Goal: Information Seeking & Learning: Compare options

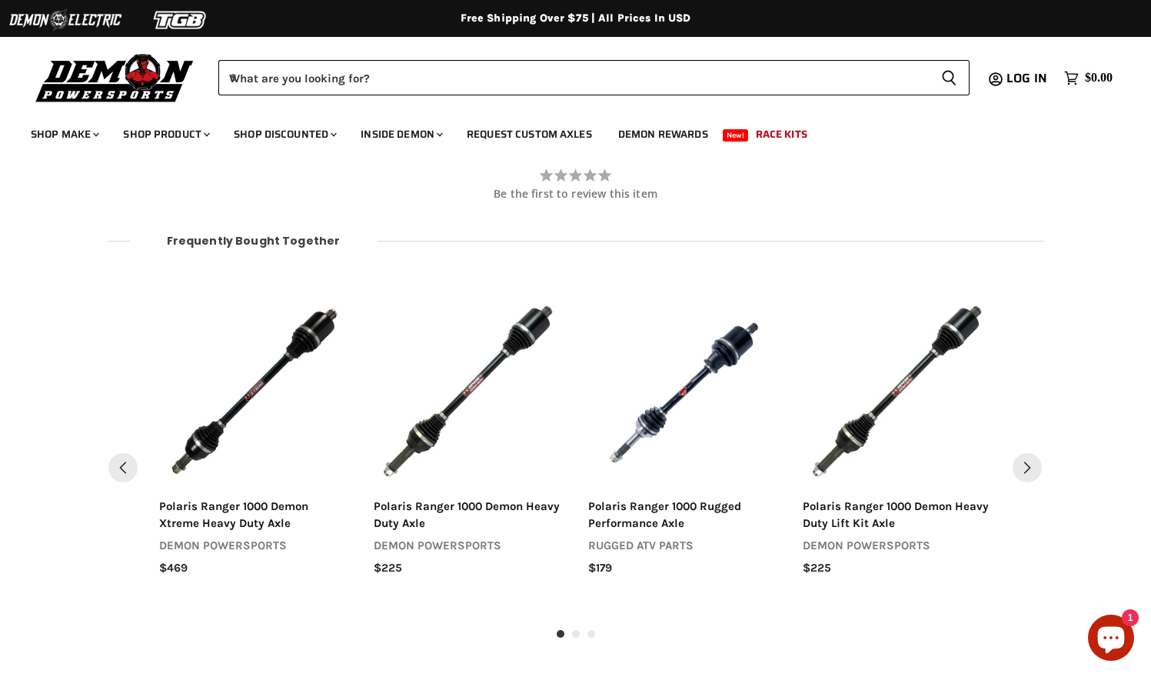
scroll to position [1711, 0]
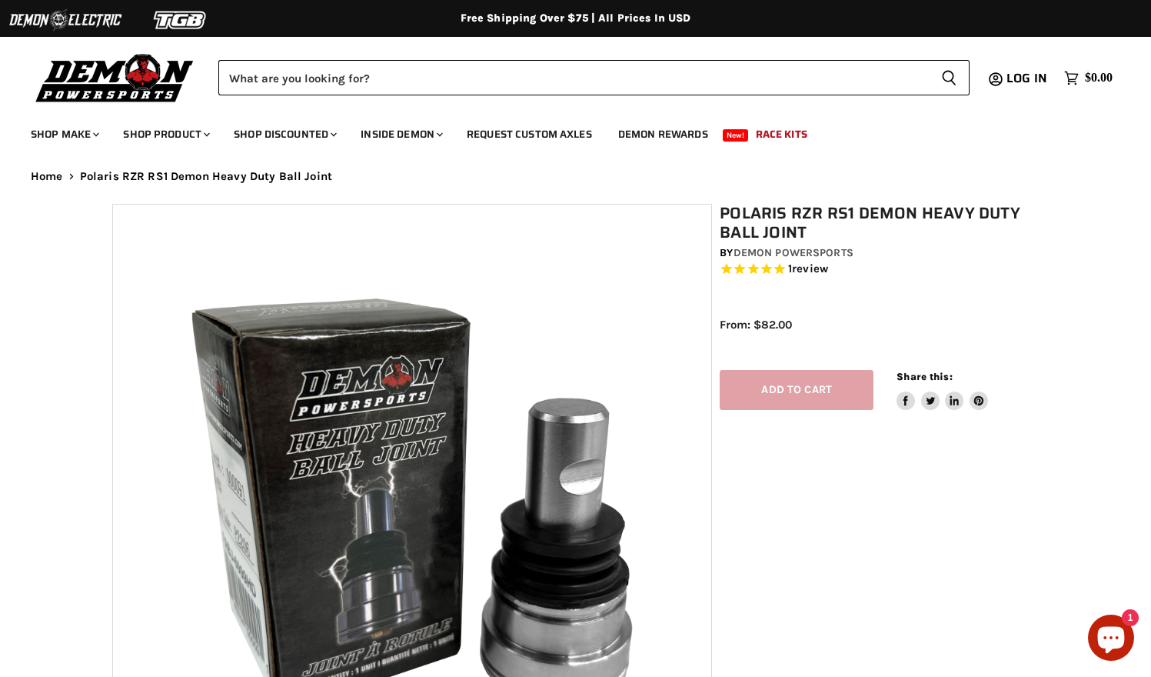
select select "******"
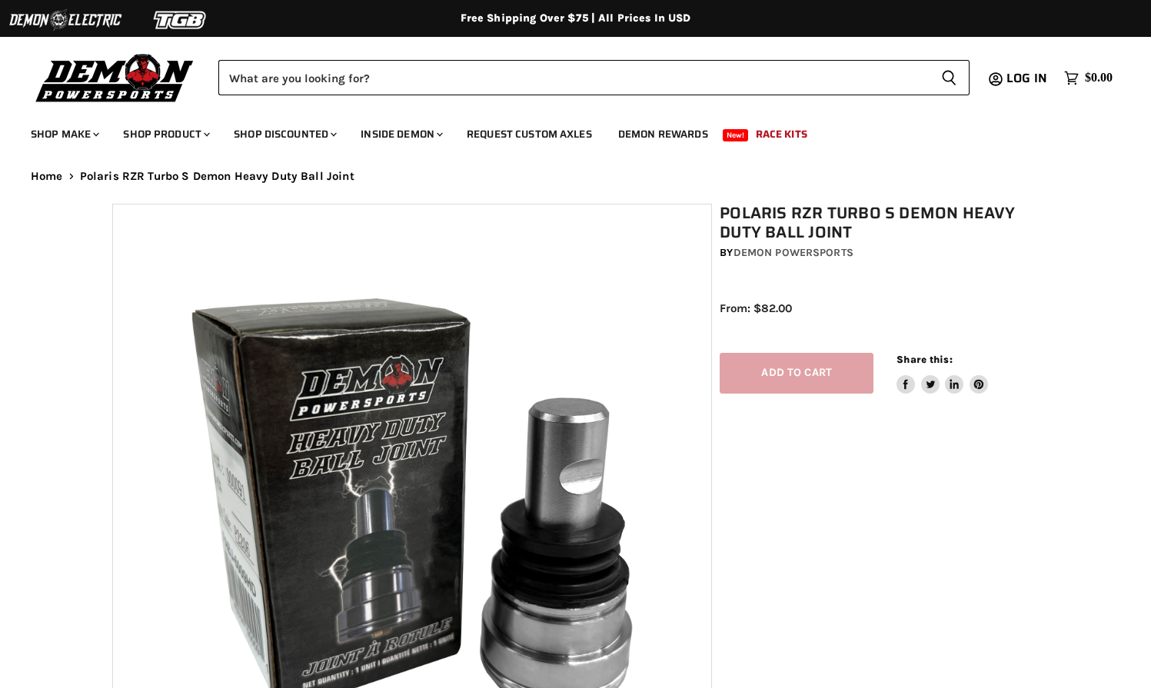
select select "******"
